Goal: Information Seeking & Learning: Learn about a topic

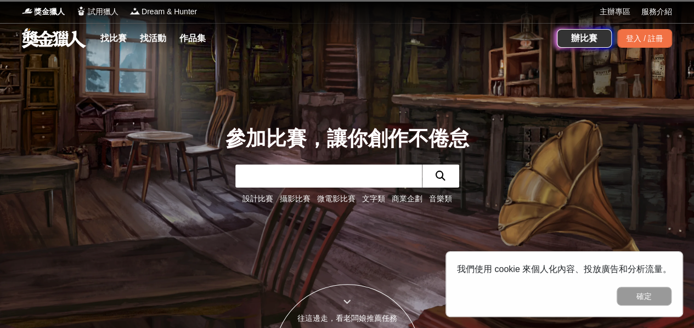
click at [372, 201] on link "文字類" at bounding box center [373, 198] width 23 height 9
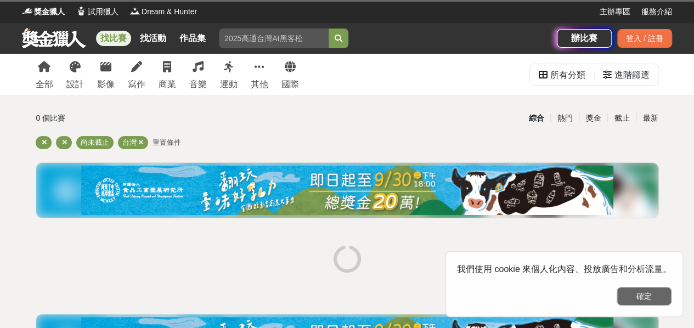
click at [659, 294] on button "確定" at bounding box center [644, 296] width 55 height 19
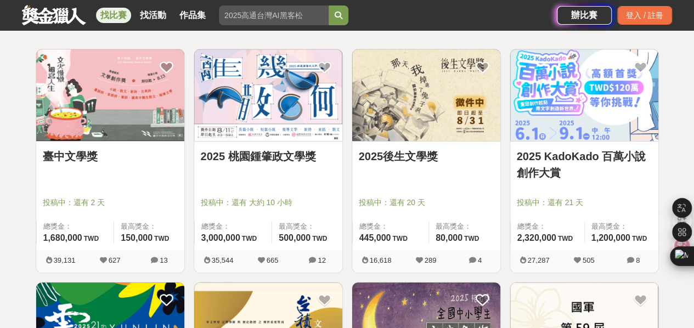
scroll to position [192, 0]
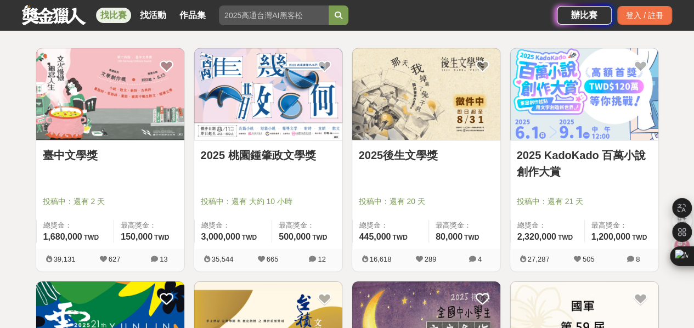
click at [415, 111] on img at bounding box center [426, 94] width 148 height 92
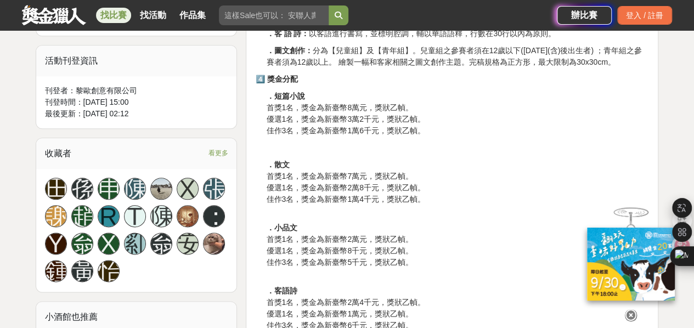
scroll to position [573, 0]
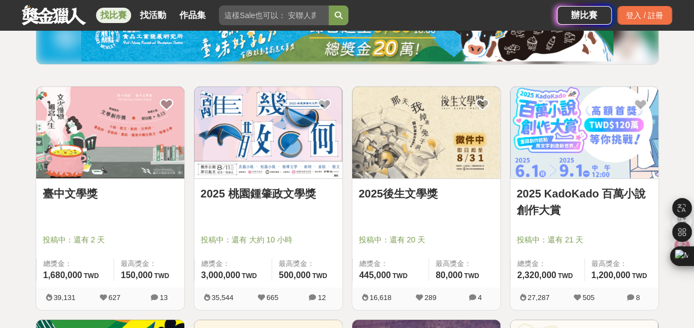
scroll to position [172, 0]
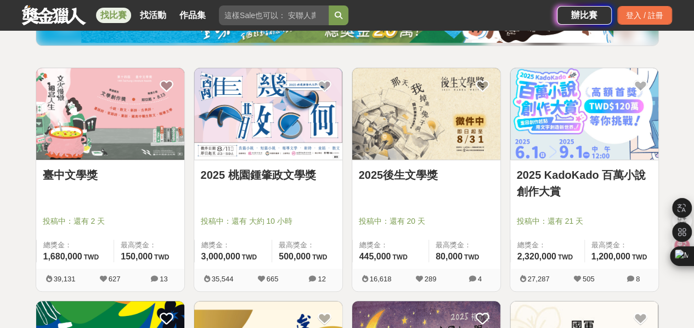
click at [588, 185] on link "2025 KadoKado 百萬小說創作大賞" at bounding box center [584, 183] width 135 height 33
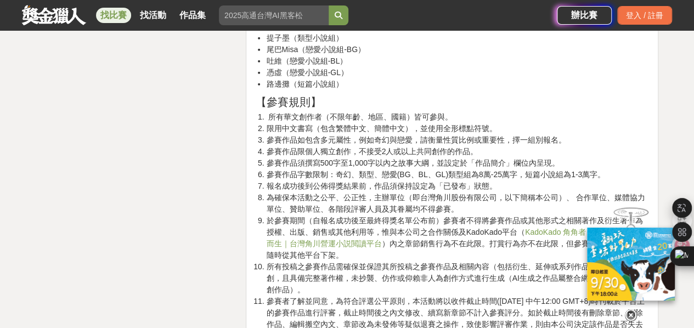
scroll to position [1706, 0]
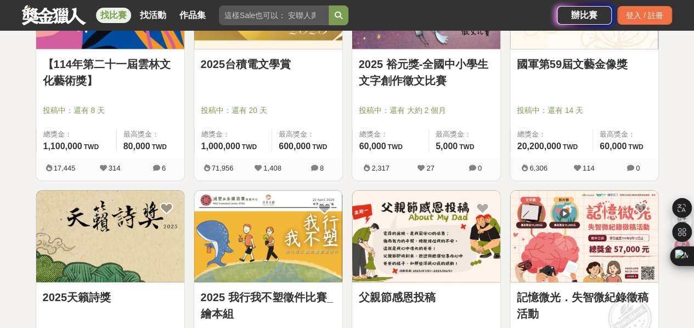
scroll to position [443, 0]
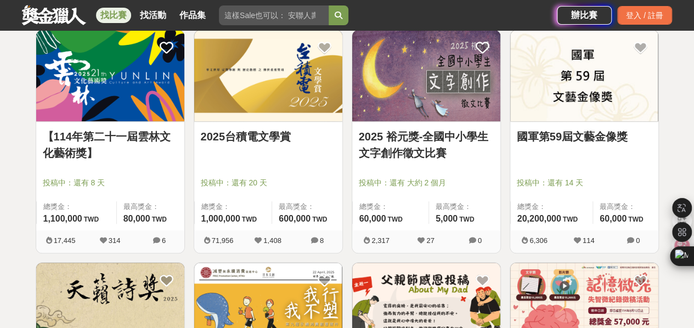
click at [567, 104] on img at bounding box center [584, 76] width 148 height 92
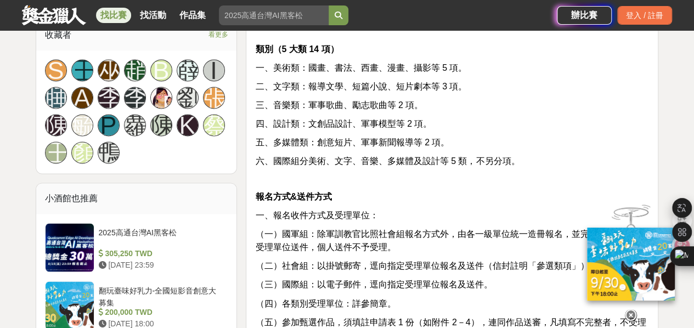
scroll to position [838, 0]
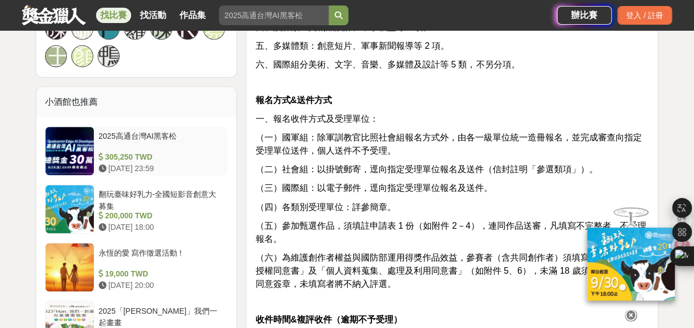
click at [81, 152] on div at bounding box center [70, 151] width 48 height 48
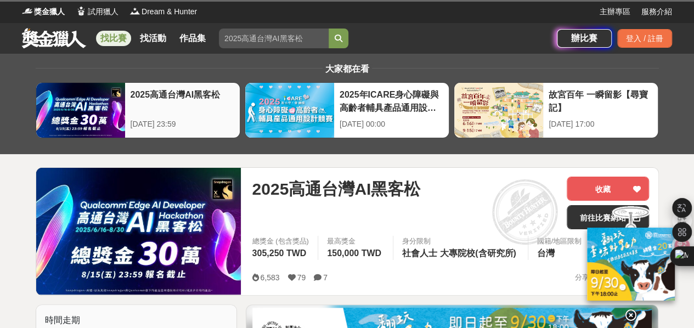
click at [116, 122] on div at bounding box center [80, 110] width 89 height 55
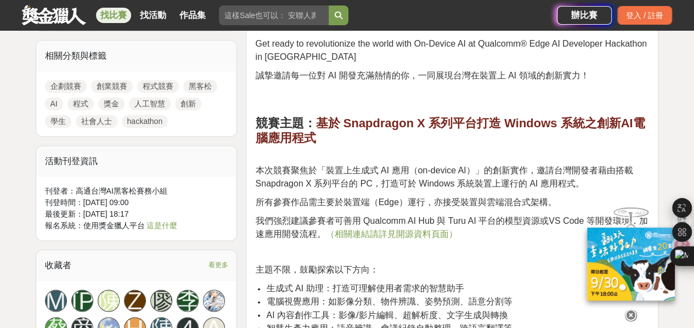
scroll to position [731, 0]
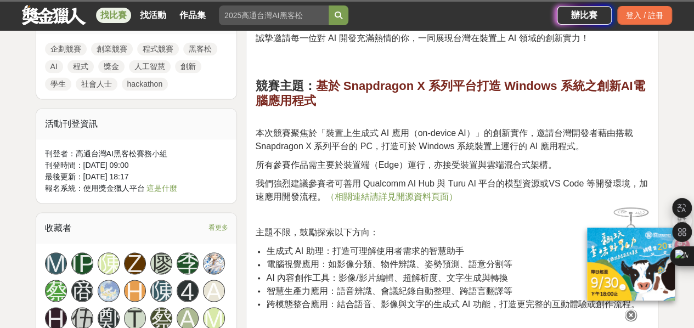
scroll to position [838, 0]
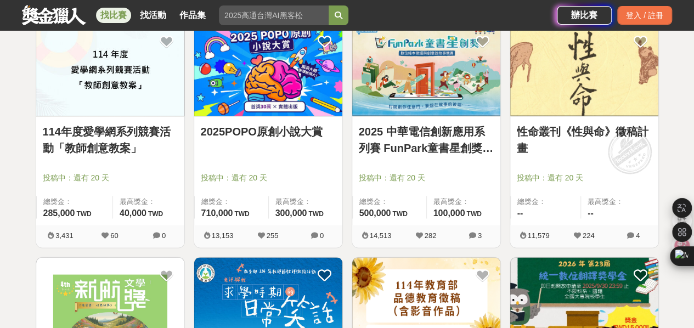
click at [120, 198] on span "最高獎金：" at bounding box center [149, 201] width 58 height 11
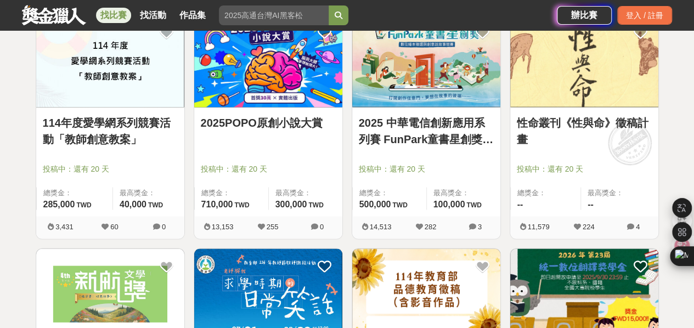
scroll to position [891, 0]
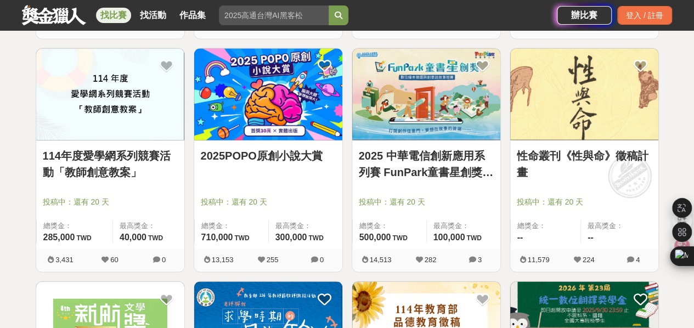
click at [122, 161] on link "114年度愛學網系列競賽活動「教師創意教案」" at bounding box center [110, 163] width 135 height 33
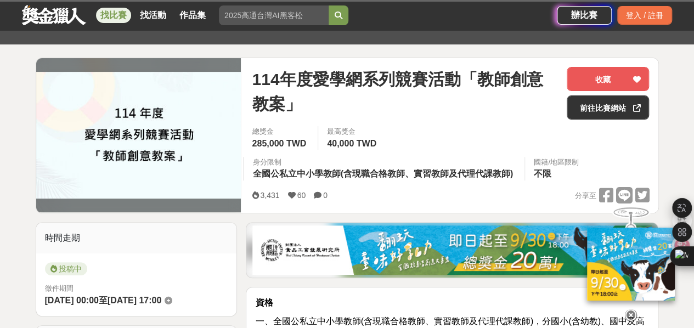
scroll to position [110, 0]
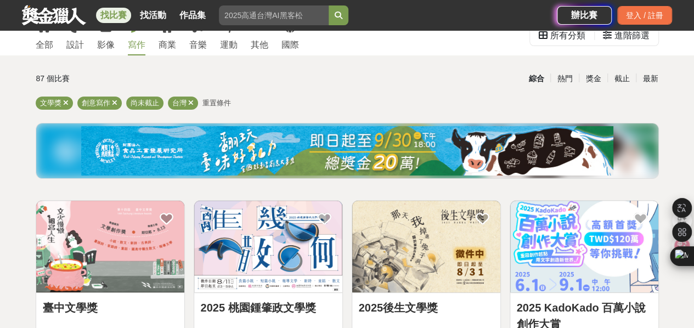
scroll to position [8, 0]
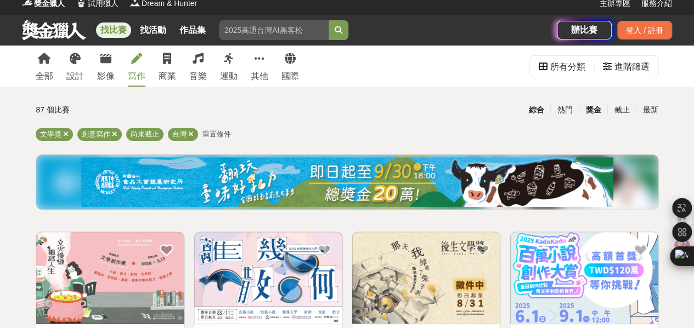
click at [592, 100] on div "獎金" at bounding box center [593, 109] width 29 height 19
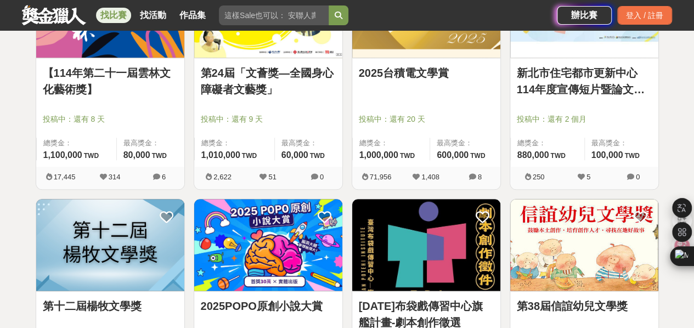
scroll to position [687, 0]
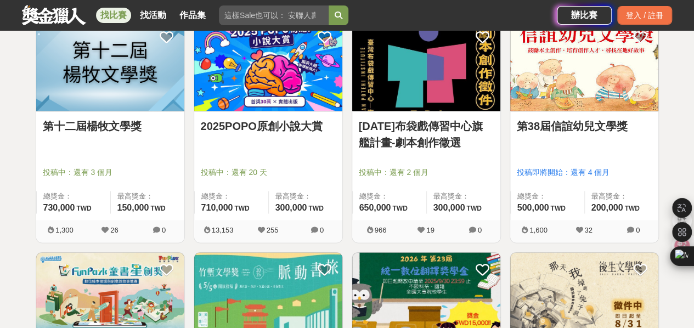
click at [115, 123] on link "第十二屆楊牧文學獎" at bounding box center [110, 126] width 135 height 16
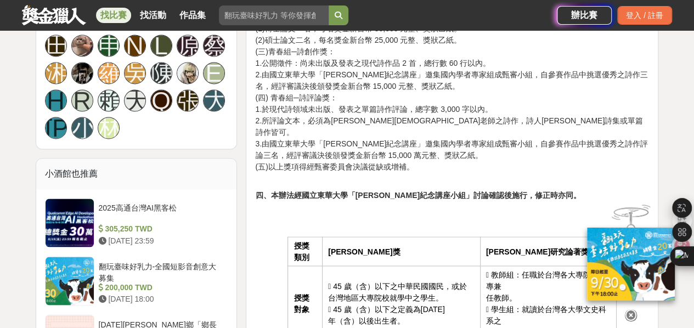
scroll to position [818, 0]
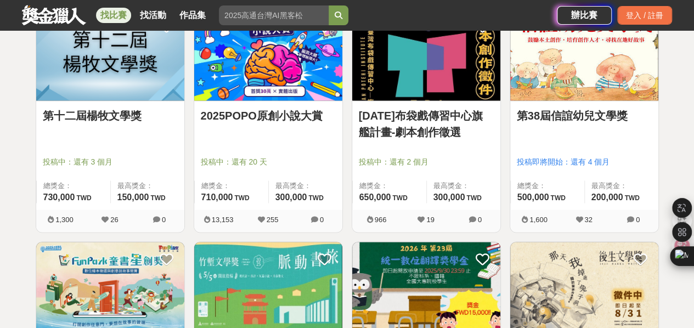
scroll to position [693, 0]
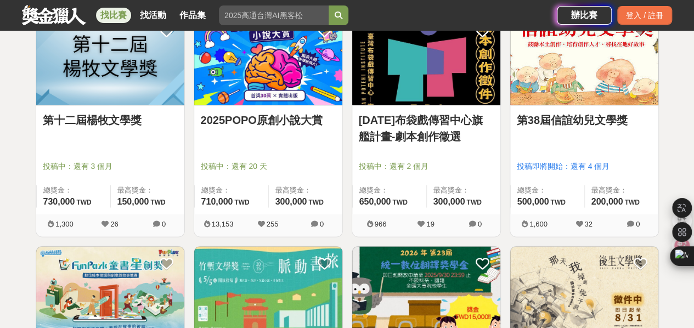
click at [571, 117] on link "第38屆信誼幼兒文學獎" at bounding box center [584, 120] width 135 height 16
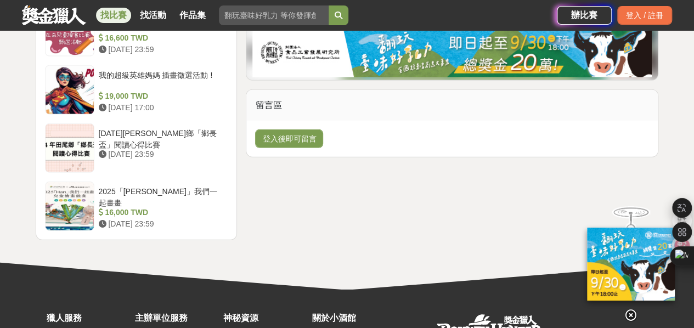
scroll to position [1461, 0]
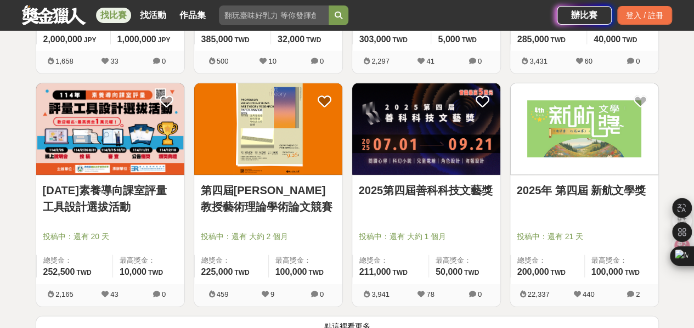
scroll to position [1354, 0]
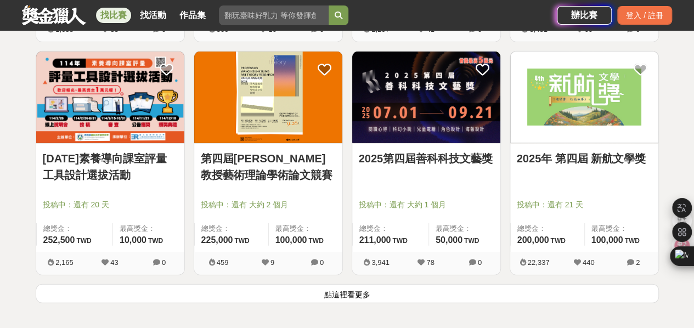
click at [393, 296] on button "點這裡看更多" at bounding box center [347, 293] width 623 height 19
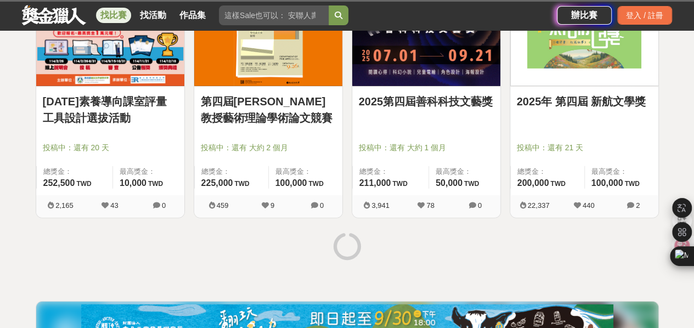
scroll to position [1412, 0]
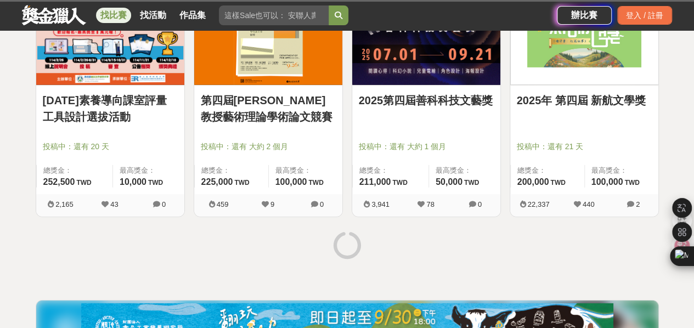
click at [599, 104] on link "2025年 第四屆 新航文學獎" at bounding box center [584, 100] width 135 height 16
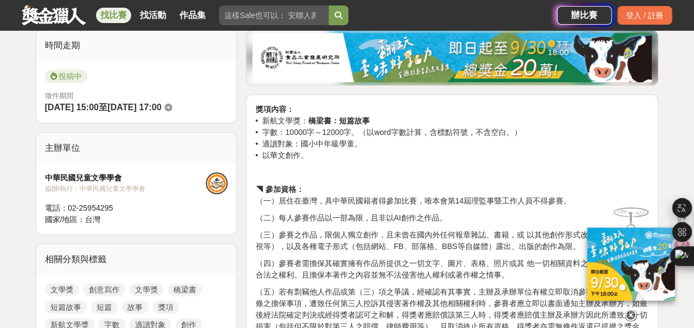
scroll to position [347, 0]
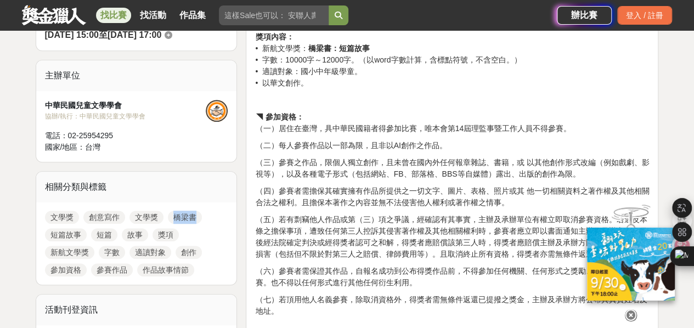
drag, startPoint x: 210, startPoint y: 220, endPoint x: 171, endPoint y: 215, distance: 38.7
click at [171, 215] on div "文學獎 創意寫作 文學獎 橋梁書 短篇故事 短篇 故事 獎項 新航文學獎 字數 適讀對象 創作 參加資格 參賽作品 作品故事情節" at bounding box center [136, 244] width 201 height 82
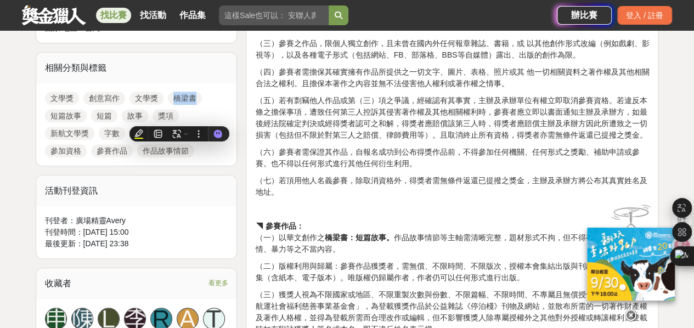
scroll to position [588, 0]
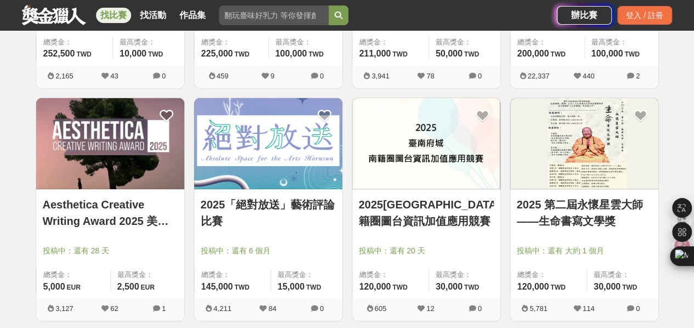
scroll to position [1582, 0]
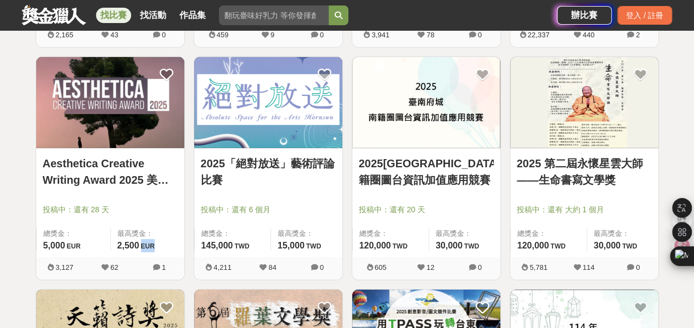
drag, startPoint x: 156, startPoint y: 245, endPoint x: 140, endPoint y: 246, distance: 15.5
click at [140, 246] on div "最高獎金： 2,500 EUR" at bounding box center [147, 239] width 74 height 23
click at [137, 171] on link "Aesthetica Creative Writing Award 2025 美學創意寫作獎" at bounding box center [110, 171] width 135 height 33
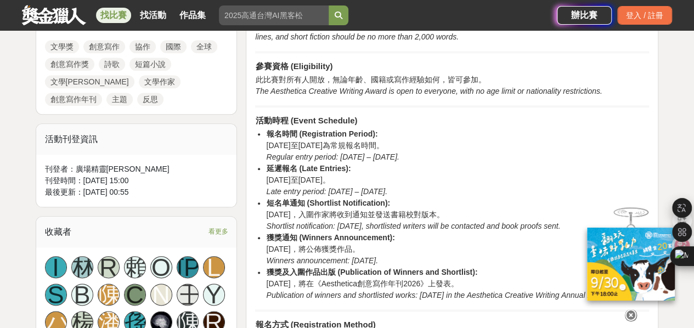
scroll to position [519, 0]
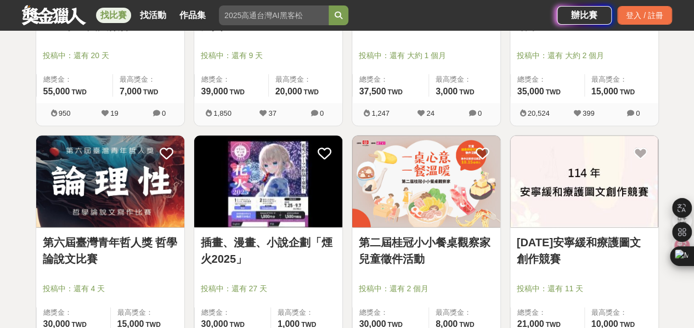
scroll to position [2753, 0]
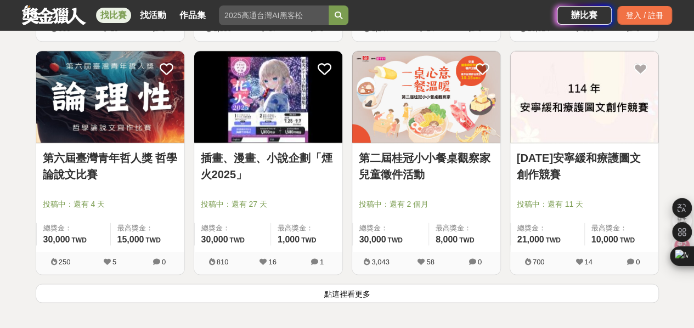
click at [196, 285] on button "點這裡看更多" at bounding box center [347, 293] width 623 height 19
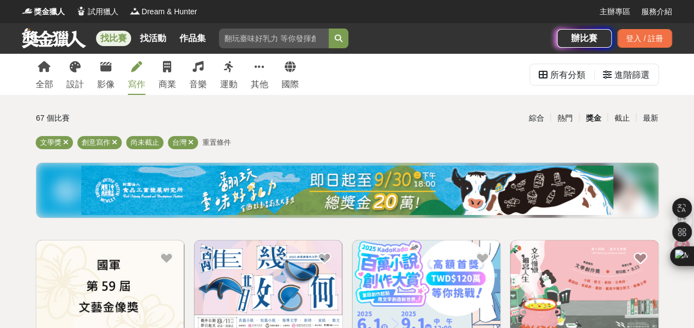
click at [138, 78] on div "寫作" at bounding box center [137, 84] width 18 height 13
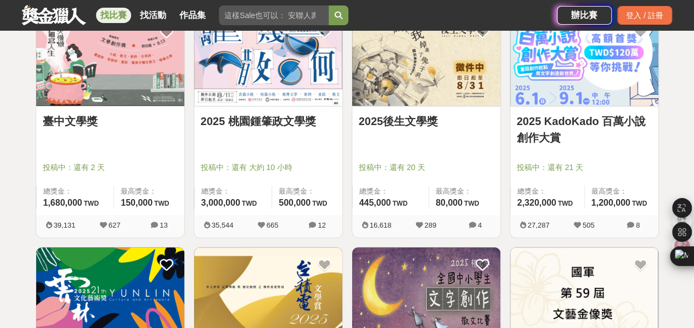
scroll to position [227, 0]
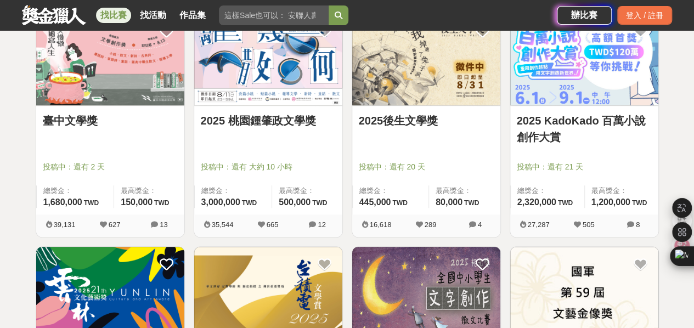
click at [116, 97] on img at bounding box center [110, 60] width 148 height 92
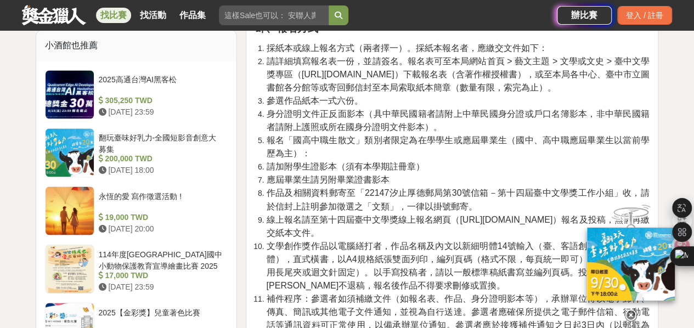
scroll to position [806, 0]
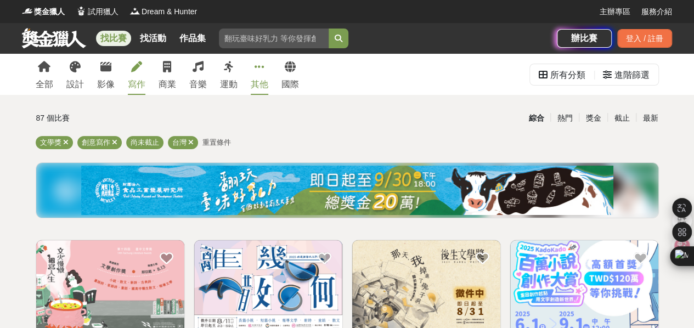
click at [253, 86] on div "其他" at bounding box center [260, 84] width 18 height 13
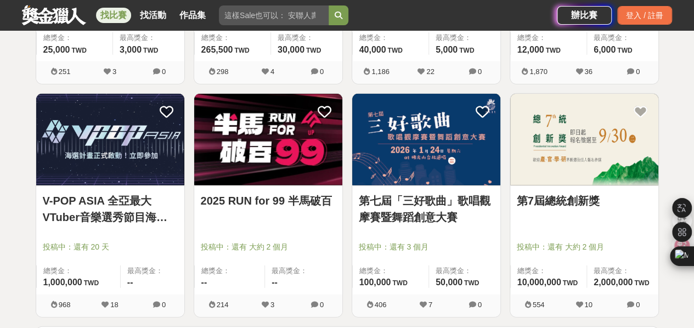
scroll to position [1458, 0]
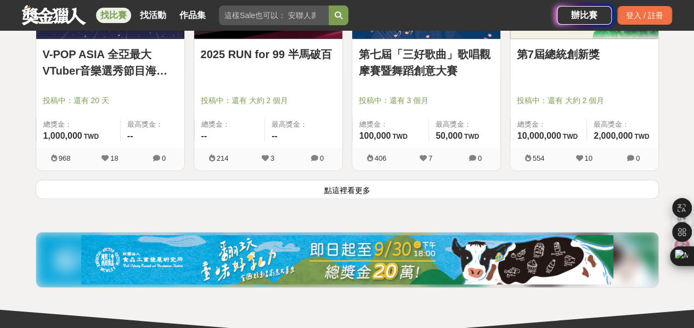
click at [548, 53] on link "第7屆總統創新獎" at bounding box center [584, 54] width 135 height 16
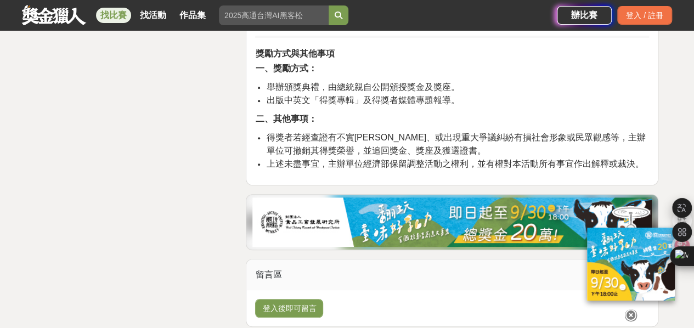
scroll to position [4343, 0]
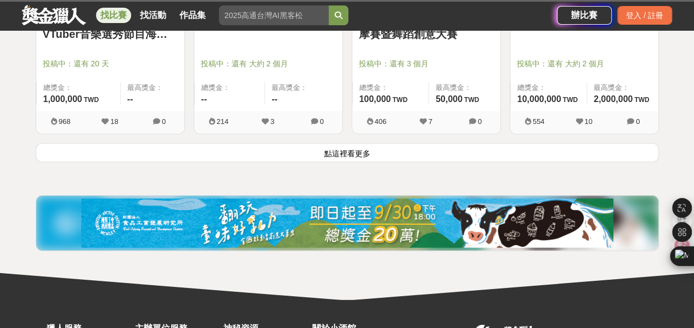
scroll to position [1458, 0]
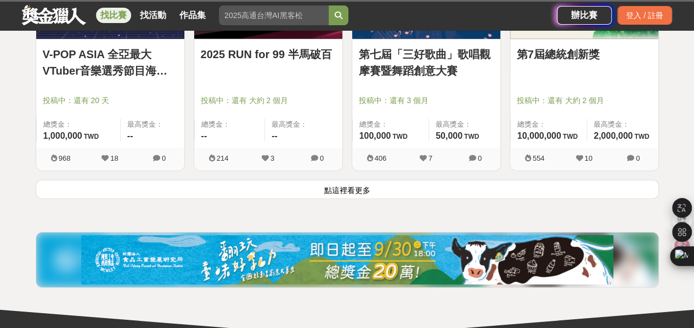
click at [408, 194] on button "點這裡看更多" at bounding box center [347, 189] width 623 height 19
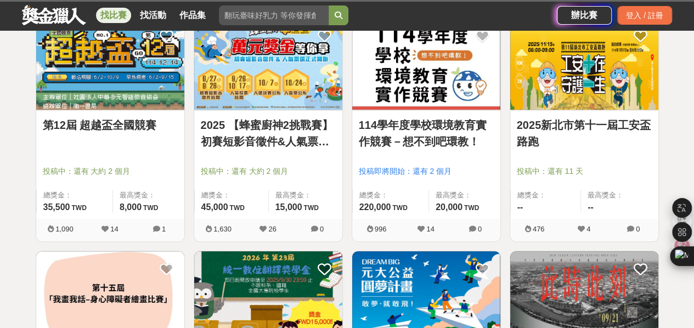
scroll to position [167, 0]
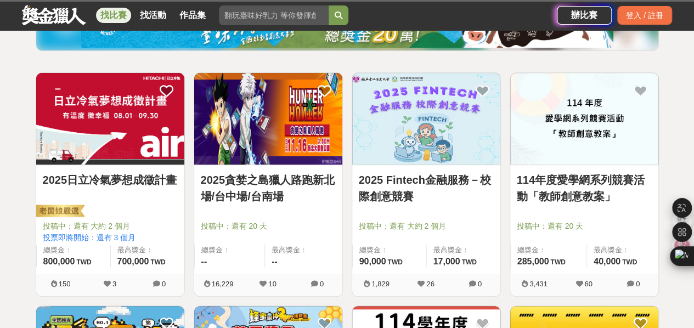
click at [64, 18] on link at bounding box center [54, 14] width 66 height 21
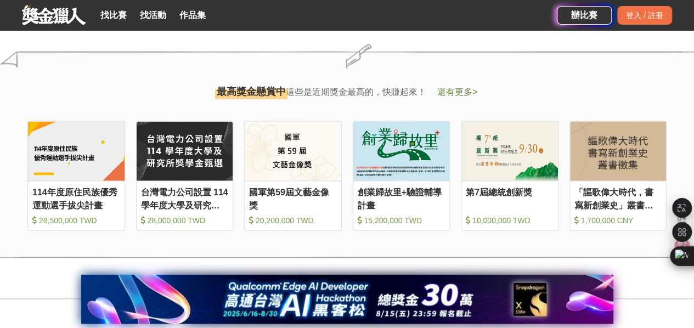
scroll to position [1097, 0]
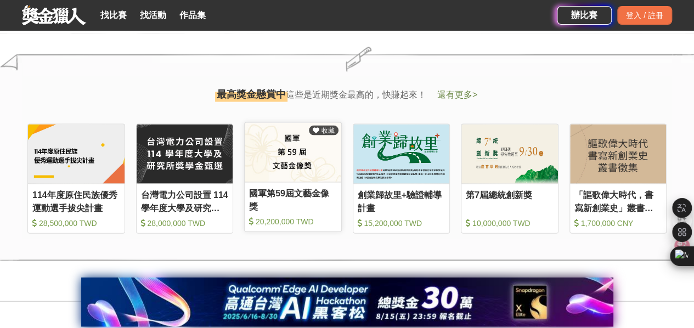
click at [315, 194] on div "國軍第59屆文藝金像獎" at bounding box center [293, 199] width 88 height 25
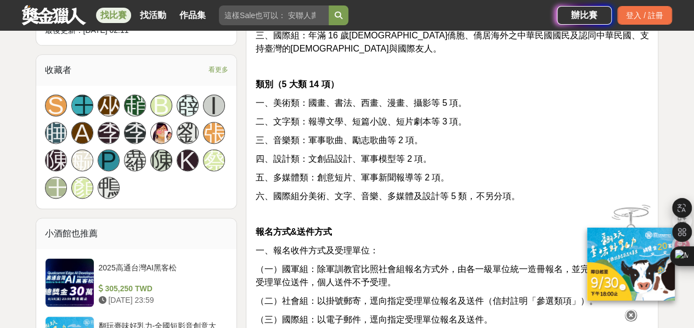
scroll to position [841, 0]
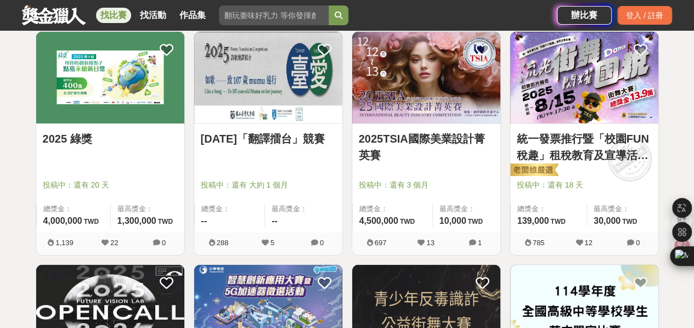
scroll to position [1831, 0]
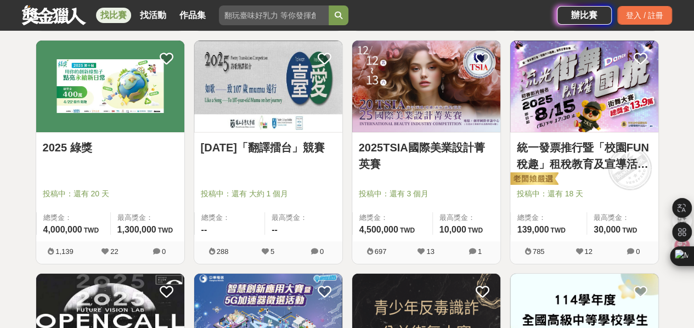
click at [116, 107] on img at bounding box center [110, 87] width 148 height 92
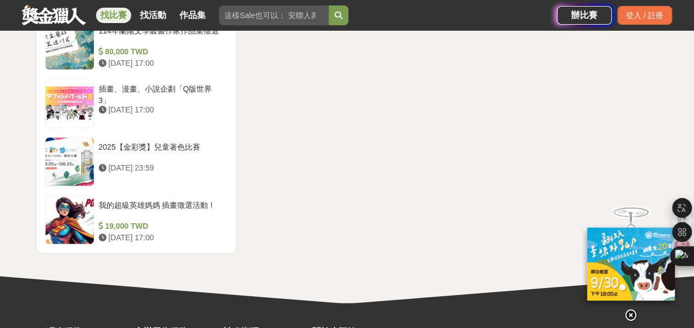
scroll to position [1377, 0]
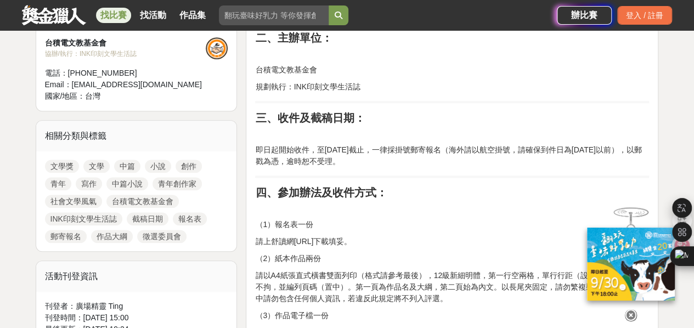
scroll to position [412, 0]
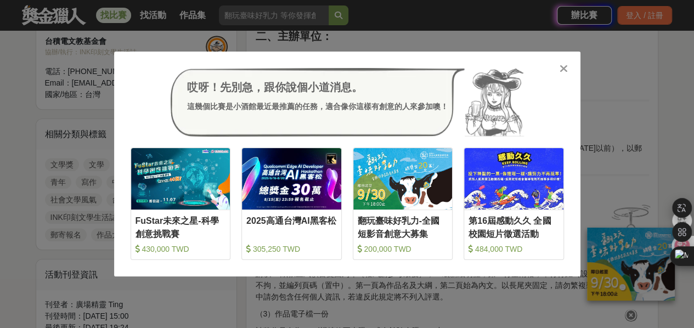
click at [563, 71] on icon at bounding box center [564, 68] width 8 height 11
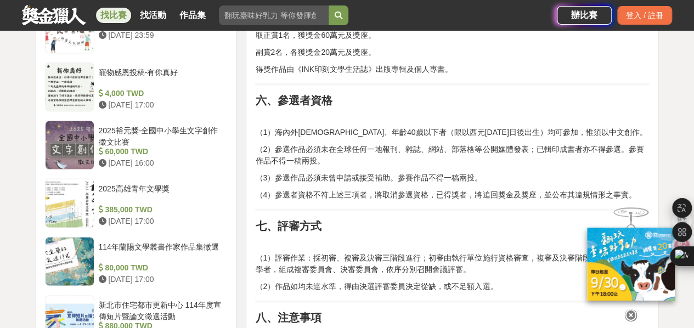
scroll to position [1078, 0]
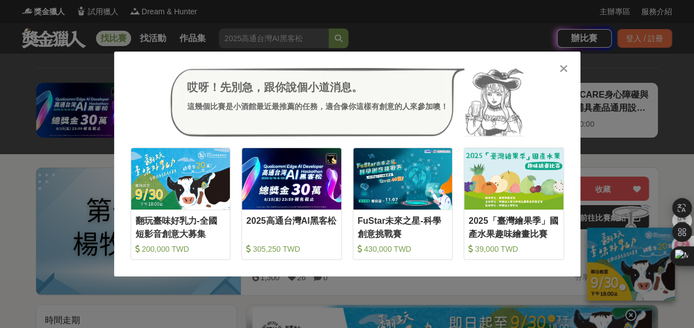
click at [563, 66] on icon at bounding box center [564, 68] width 8 height 11
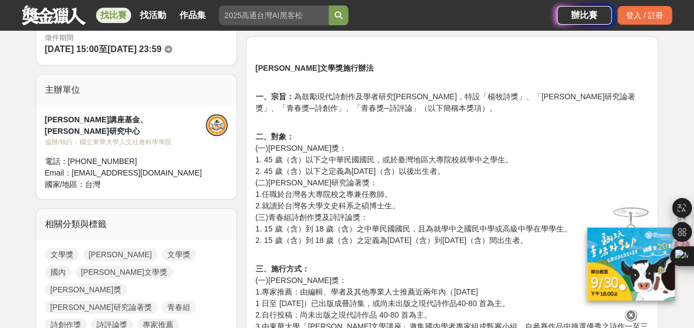
scroll to position [490, 0]
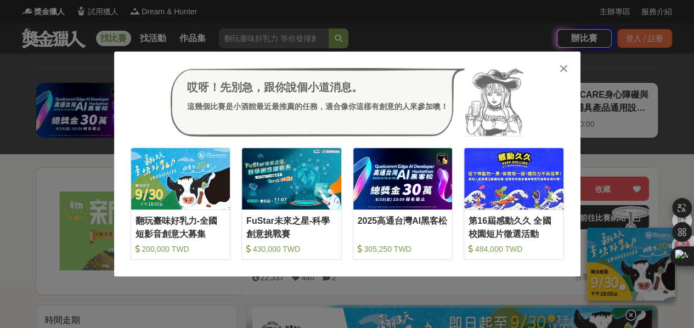
click at [561, 66] on icon at bounding box center [564, 68] width 8 height 11
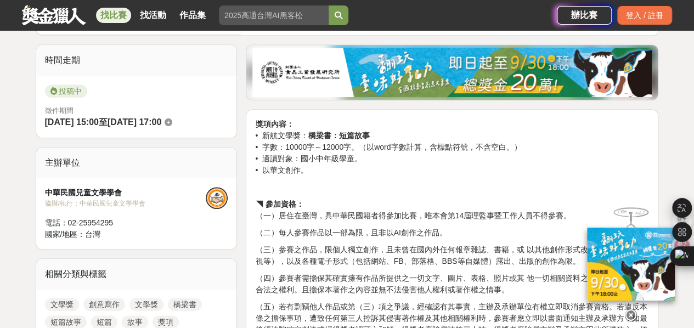
scroll to position [261, 0]
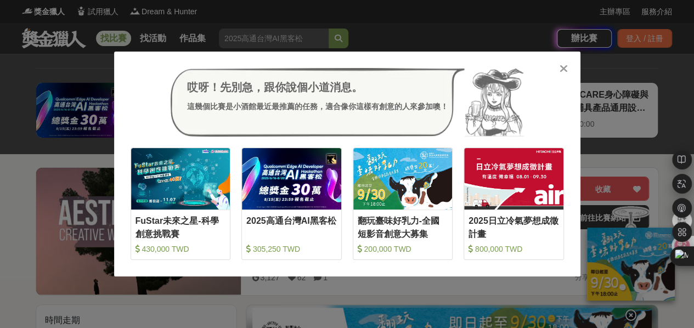
click at [565, 70] on icon at bounding box center [564, 68] width 8 height 11
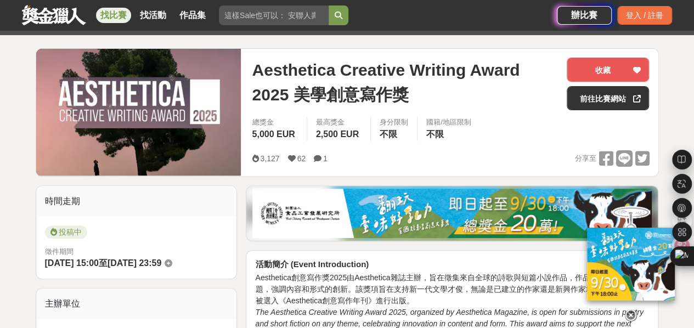
scroll to position [118, 0]
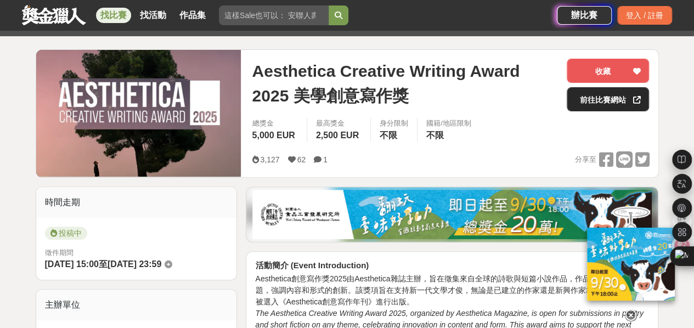
click at [598, 106] on link "前往比賽網站" at bounding box center [608, 99] width 82 height 24
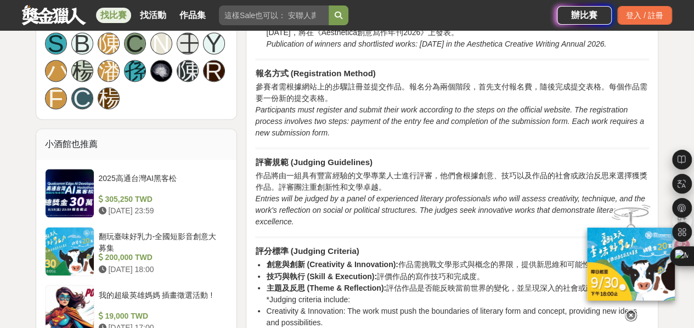
scroll to position [770, 0]
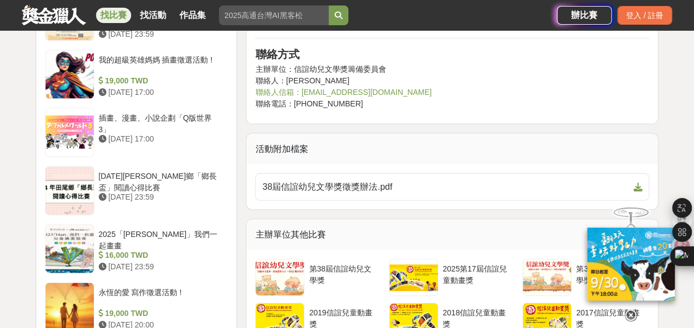
scroll to position [1128, 0]
click at [366, 185] on span "38屆信誼幼兒文學獎徵獎辦法.pdf" at bounding box center [445, 186] width 367 height 13
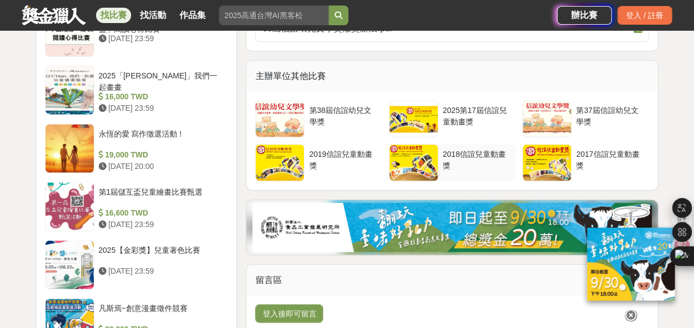
scroll to position [1433, 0]
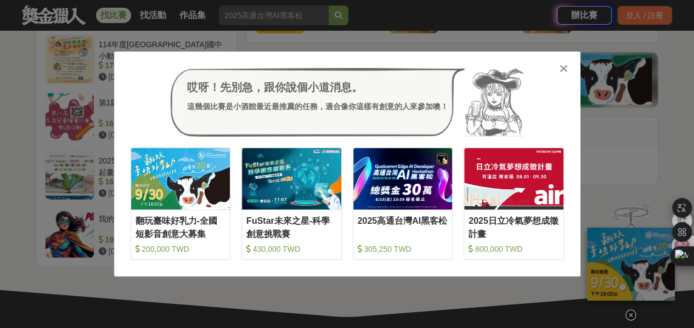
click at [558, 65] on div "哎呀！先別急，跟你說個小道消息。 這幾個比賽是小酒館最近最推薦的任務，適合像你這樣有創意的人來參加噢！ 收藏 翻玩臺味好乳力-全國短影音創意大募集 200,0…" at bounding box center [347, 165] width 466 height 226
click at [560, 65] on icon at bounding box center [564, 68] width 8 height 11
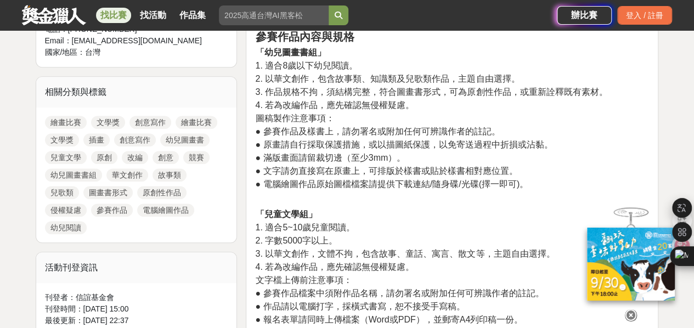
scroll to position [454, 0]
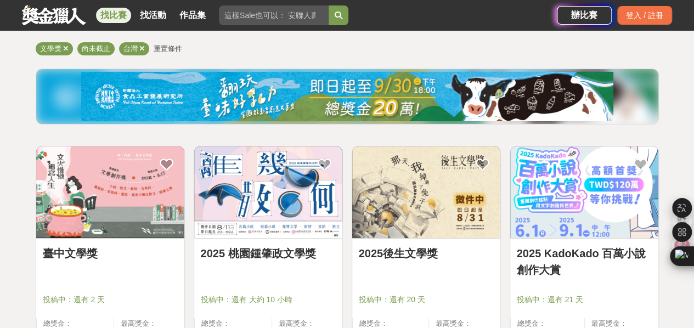
scroll to position [162, 0]
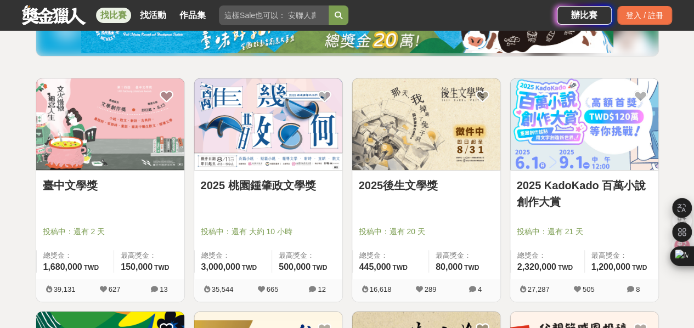
click at [417, 140] on img at bounding box center [426, 124] width 148 height 92
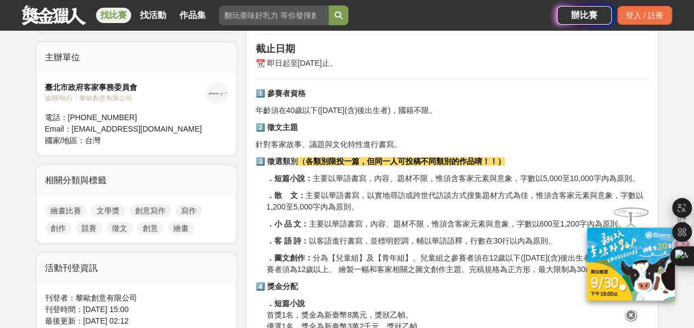
scroll to position [212, 0]
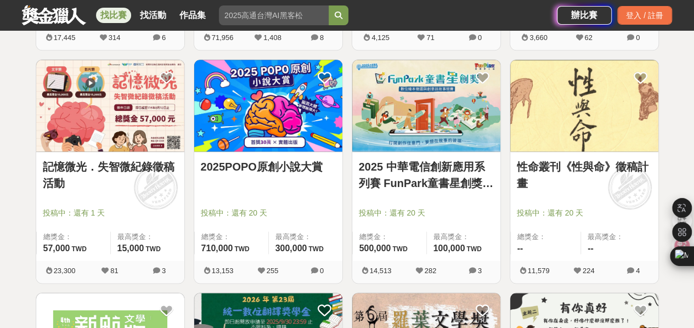
scroll to position [647, 0]
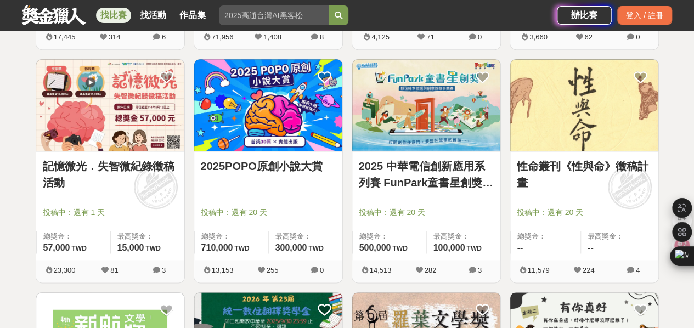
click at [543, 139] on img at bounding box center [584, 105] width 148 height 92
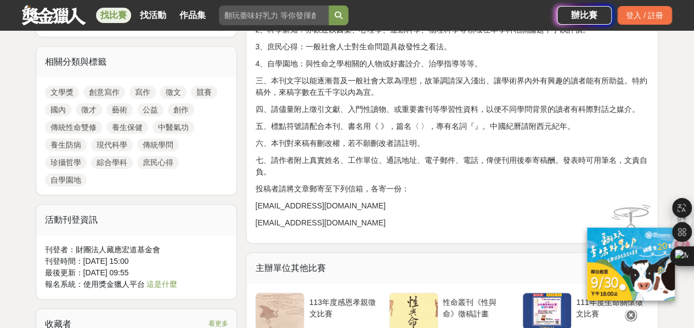
scroll to position [623, 0]
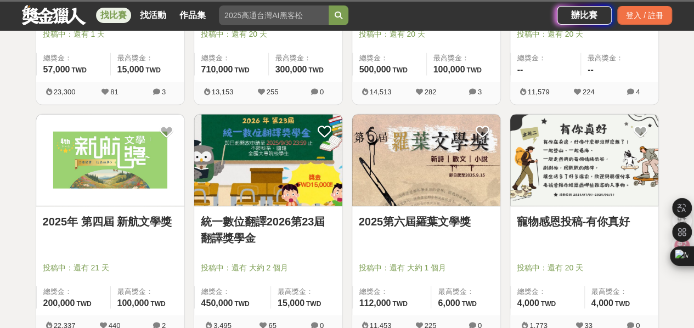
scroll to position [873, 0]
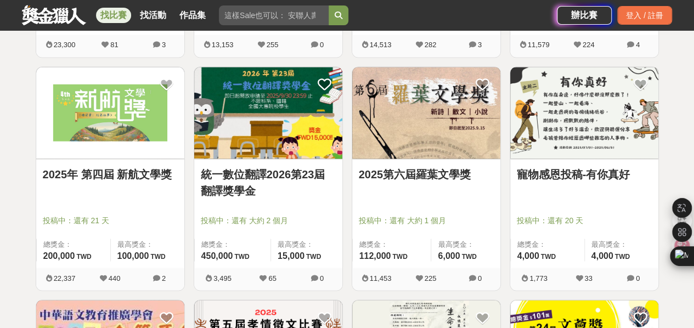
click at [424, 173] on link "2025第六屆羅葉文學獎" at bounding box center [426, 174] width 135 height 16
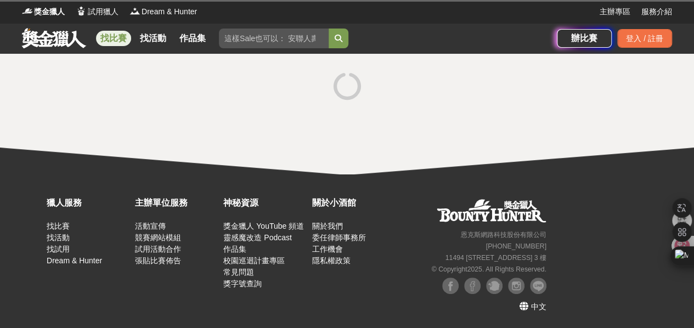
click at [424, 173] on div at bounding box center [347, 114] width 694 height 121
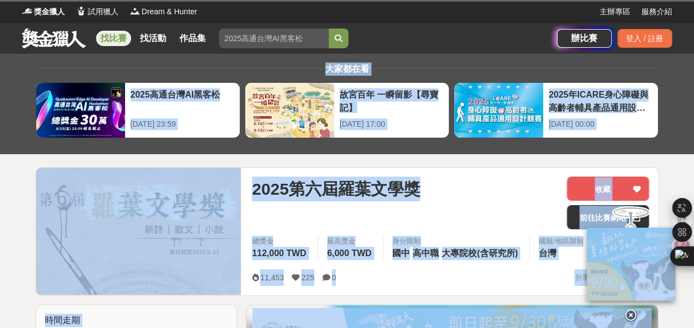
click at [447, 205] on div "2025第六屆羅葉文學獎" at bounding box center [405, 203] width 306 height 53
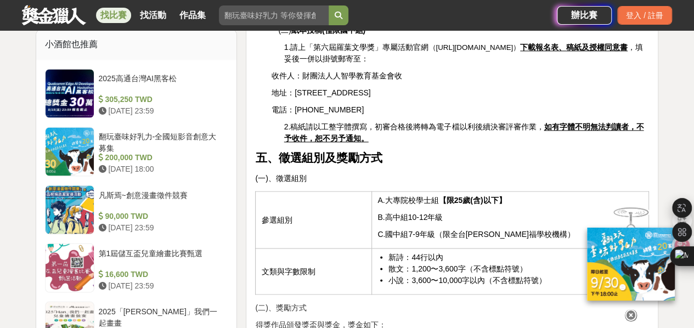
scroll to position [860, 0]
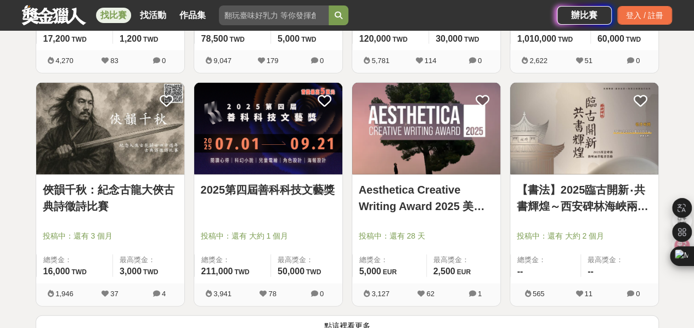
scroll to position [1324, 0]
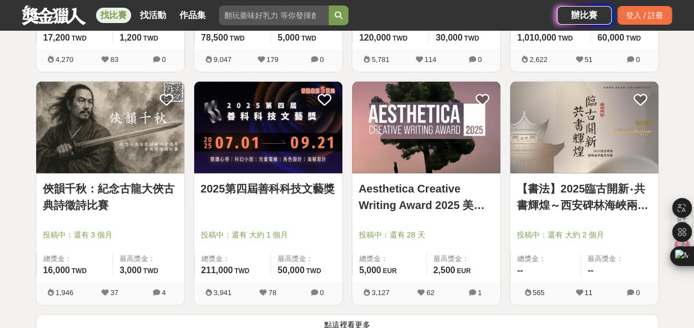
click at [244, 162] on img at bounding box center [268, 128] width 148 height 92
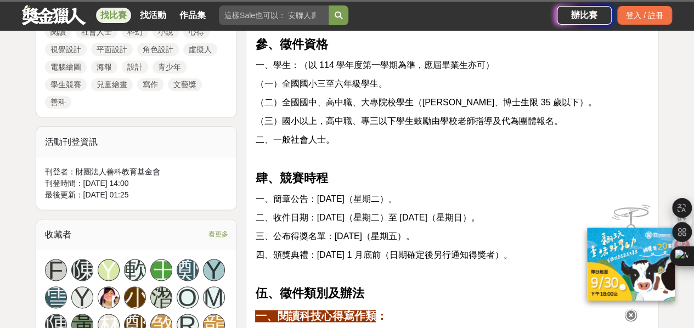
scroll to position [611, 0]
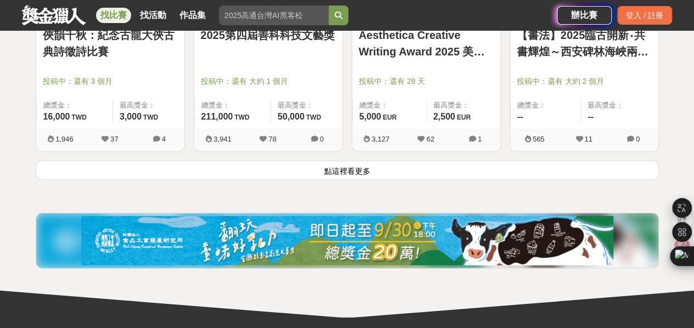
scroll to position [1478, 0]
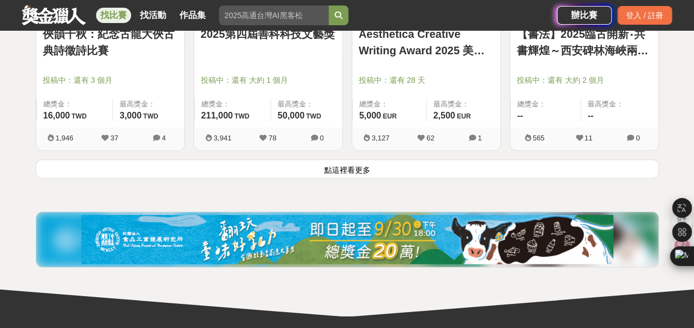
click at [256, 160] on button "點這裡看更多" at bounding box center [347, 169] width 623 height 19
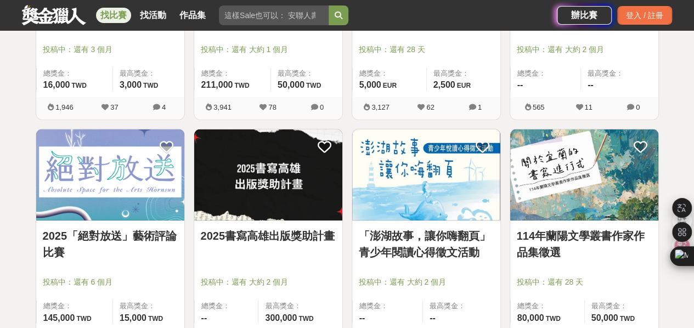
scroll to position [1549, 0]
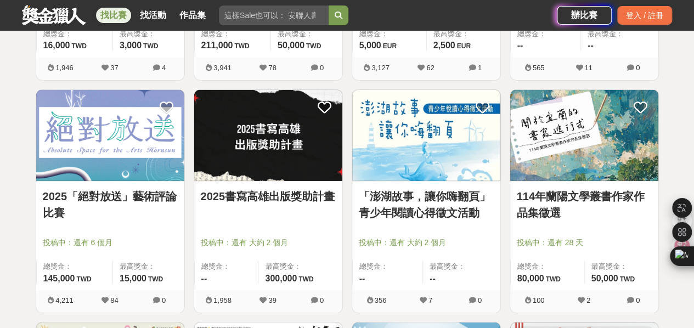
click at [256, 157] on img at bounding box center [268, 136] width 148 height 92
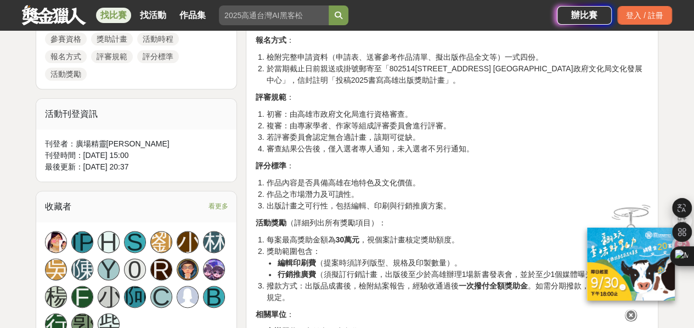
scroll to position [576, 0]
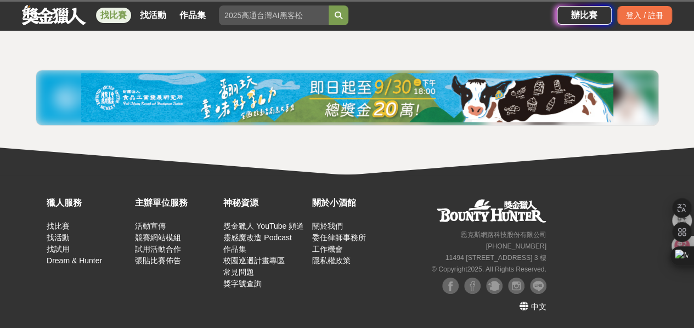
scroll to position [244, 0]
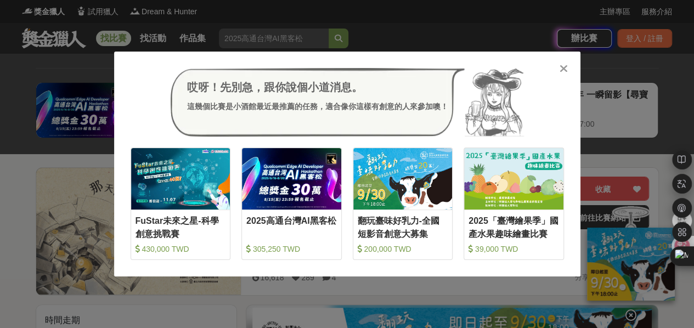
click at [561, 76] on div "哎呀！先別急，跟你說個小道消息。 這幾個比賽是小酒館最近最推薦的任務，適合像你這樣有創意的人來參加噢！" at bounding box center [348, 102] width 434 height 69
click at [561, 70] on icon at bounding box center [564, 68] width 8 height 11
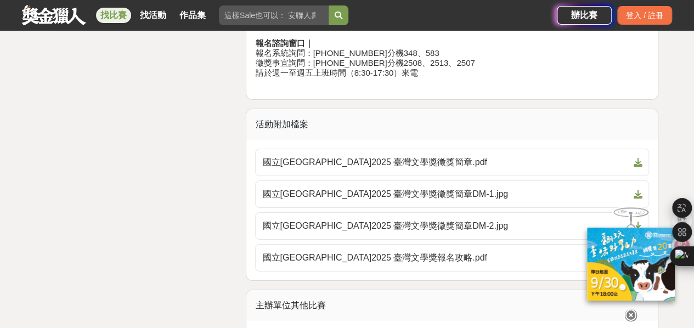
scroll to position [1865, 0]
